Goal: Information Seeking & Learning: Find specific page/section

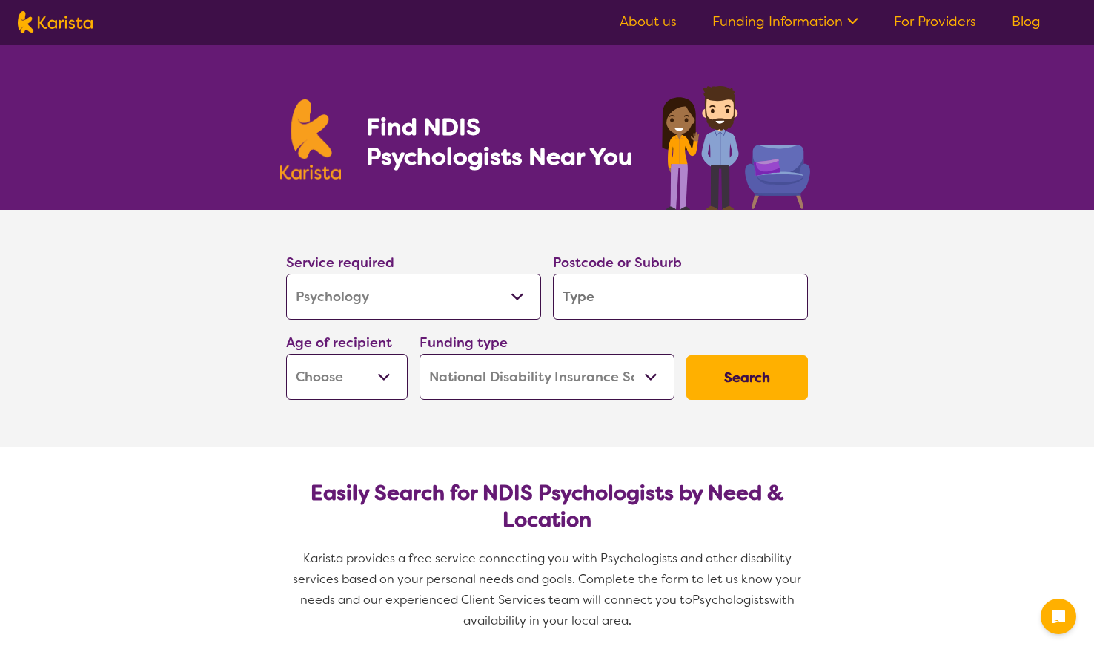
select select "Psychology"
select select "NDIS"
select select "Psychology"
select select "NDIS"
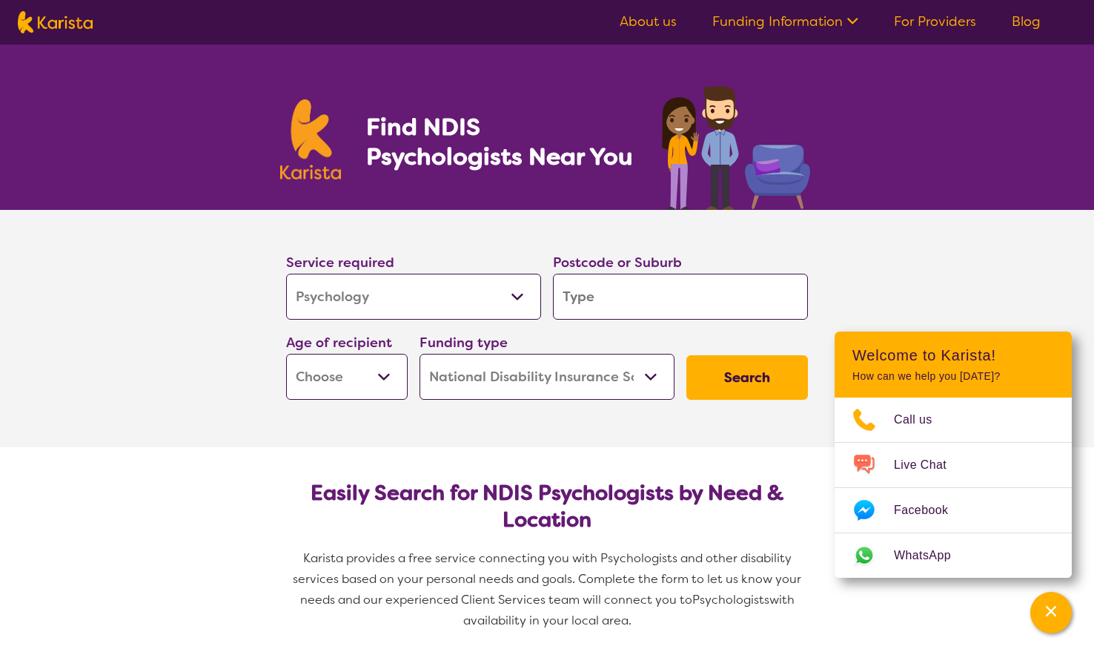
scroll to position [22, 0]
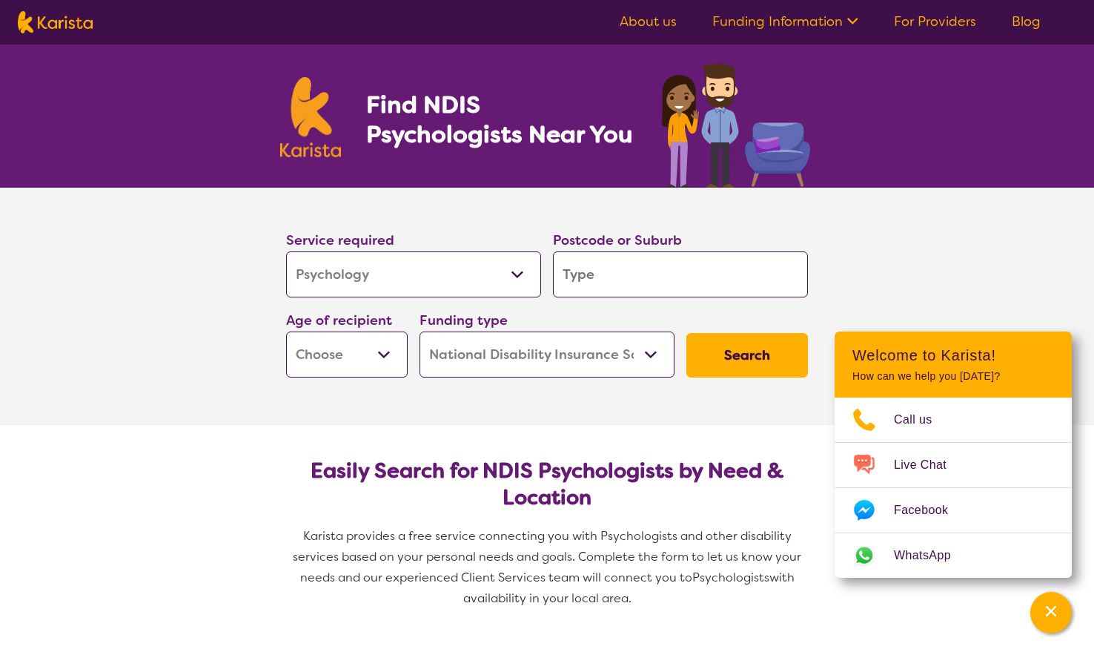
click at [466, 284] on select "Allied Health Assistant Assessment ([MEDICAL_DATA] or [MEDICAL_DATA]) Behaviour…" at bounding box center [413, 274] width 255 height 46
drag, startPoint x: 516, startPoint y: 284, endPoint x: 610, endPoint y: 280, distance: 94.2
click at [611, 280] on input "search" at bounding box center [680, 274] width 255 height 46
type input "L"
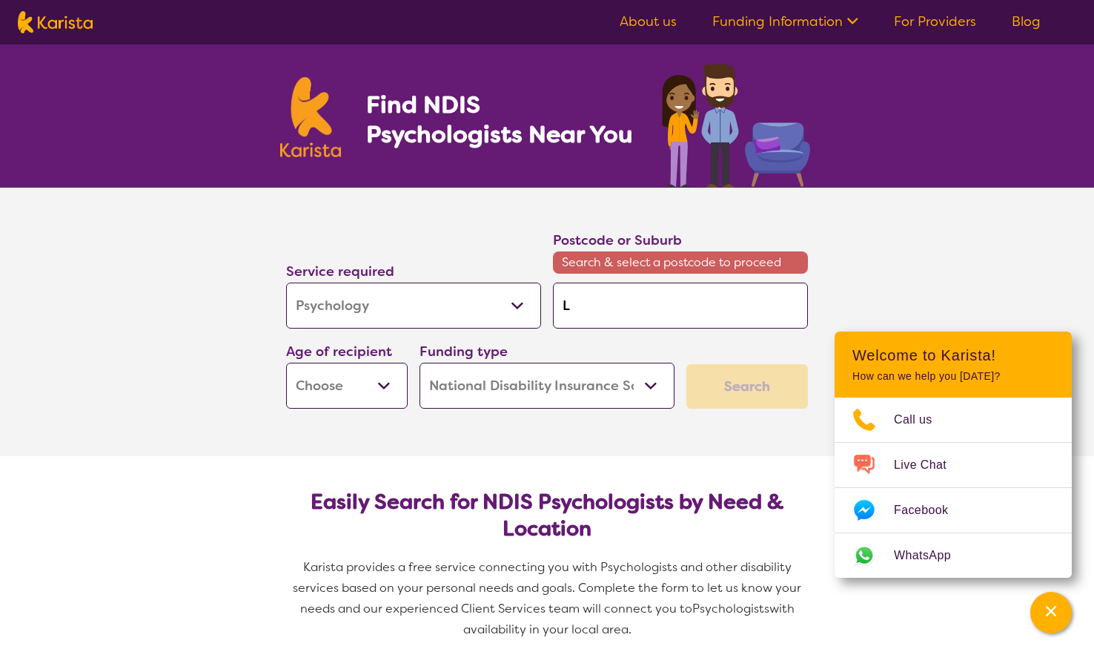
type input "Le"
type input "Lei"
type input "Leic"
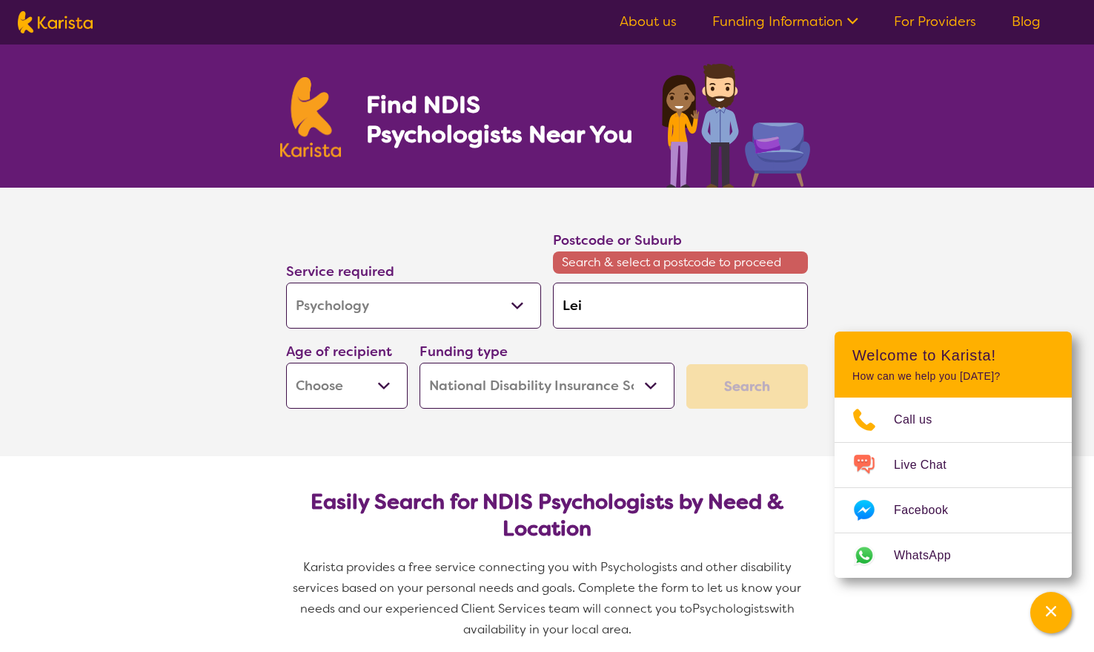
type input "Leic"
type input "[PERSON_NAME]"
type input "Leichh"
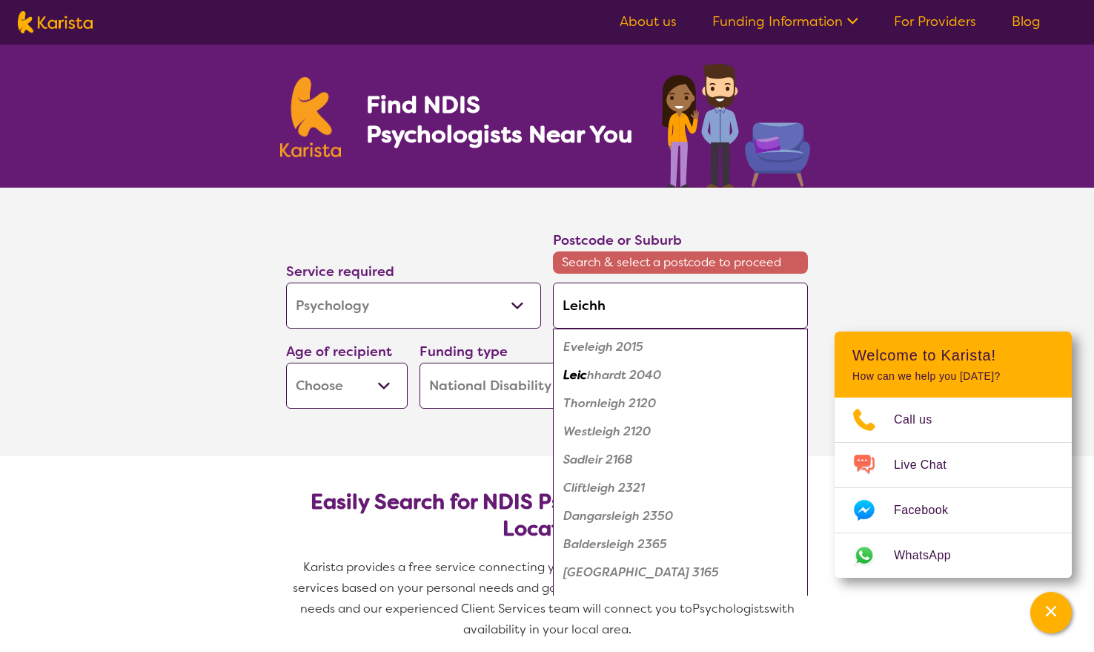
type input "Leichha"
type input "Leichhad"
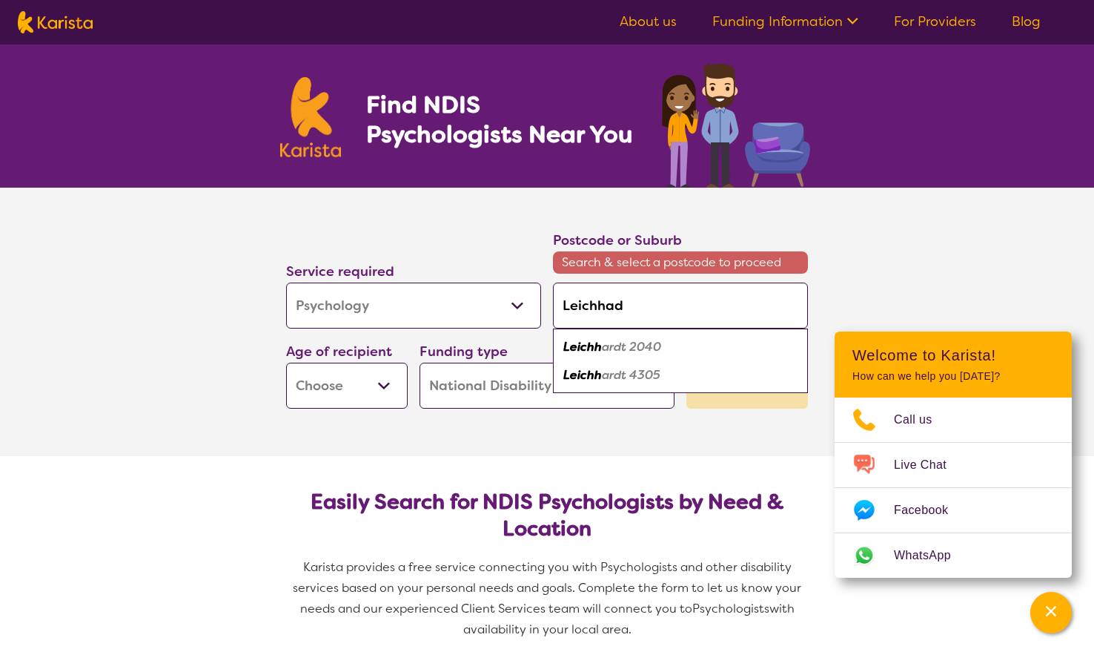
type input "Leichhadt"
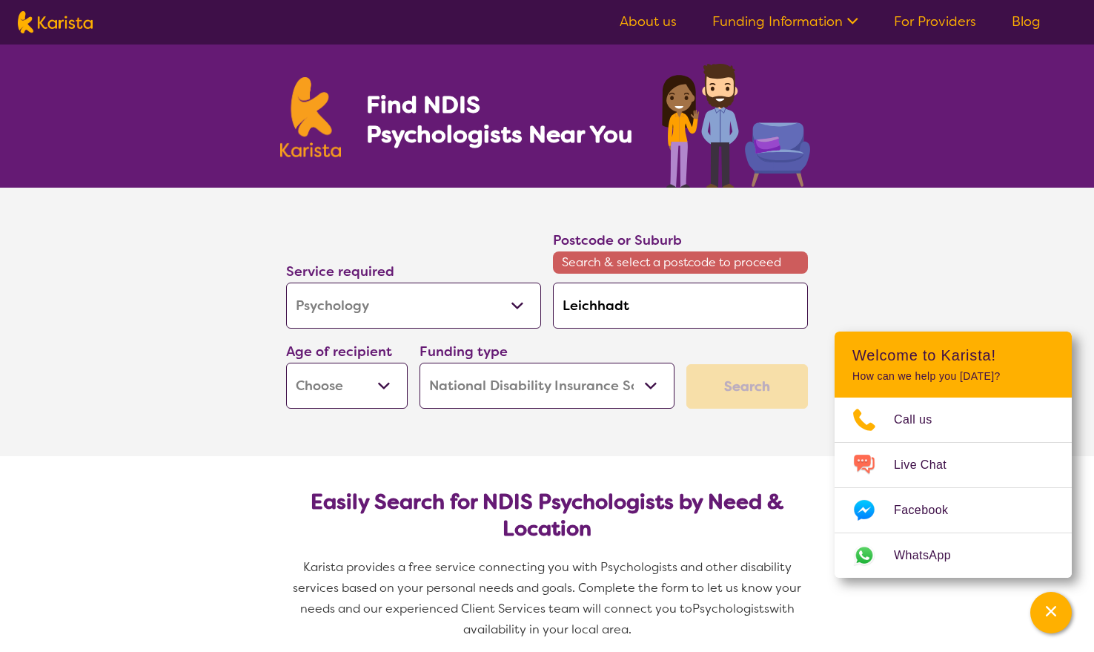
type input "Leichhad"
type input "Leichha"
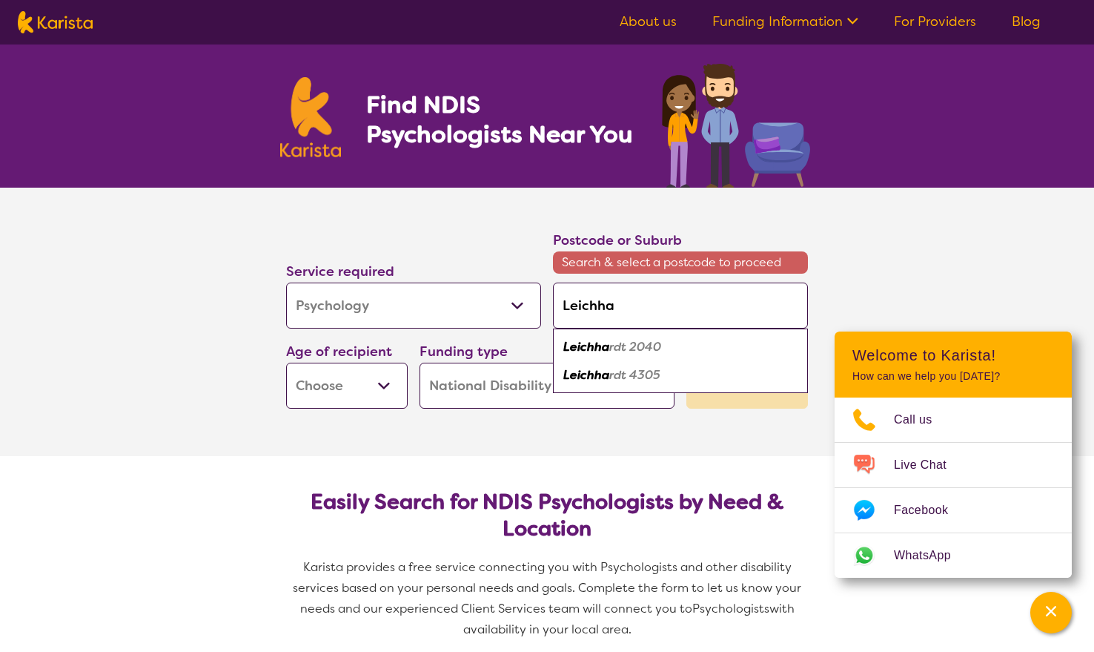
type input "Leichhar"
type input "Leichhard"
type input "[PERSON_NAME]"
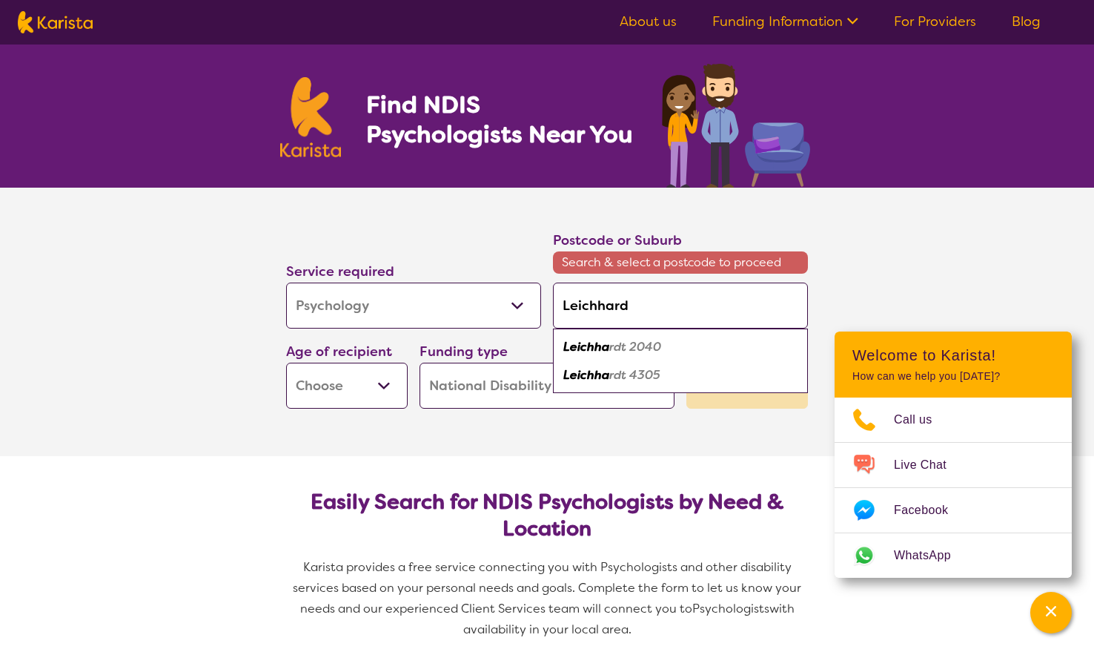
type input "[PERSON_NAME]"
click at [623, 351] on em "[PERSON_NAME]" at bounding box center [613, 347] width 101 height 16
type input "2040"
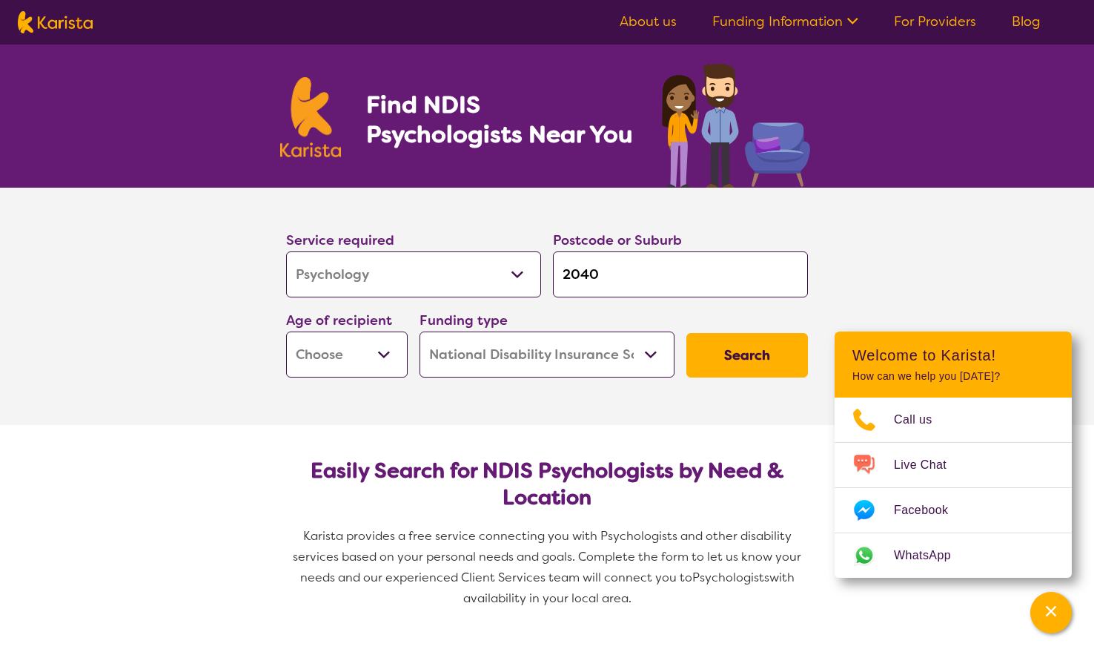
click at [394, 360] on select "Early Childhood - 0 to 9 Child - 10 to 11 Adolescent - 12 to 17 Adult - 18 to 6…" at bounding box center [347, 354] width 122 height 46
select select "CH"
click at [499, 358] on select "Home Care Package (HCP) National Disability Insurance Scheme (NDIS) I don't know" at bounding box center [547, 354] width 255 height 46
click at [732, 358] on button "Search" at bounding box center [748, 355] width 122 height 44
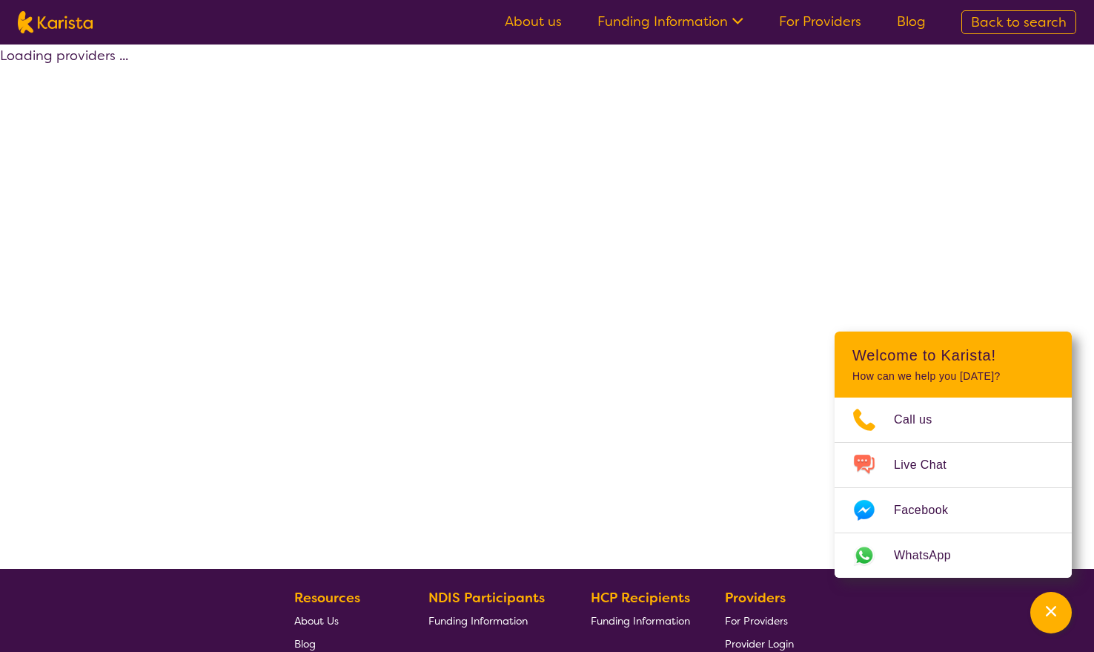
select select "by_score"
